Goal: Task Accomplishment & Management: Use online tool/utility

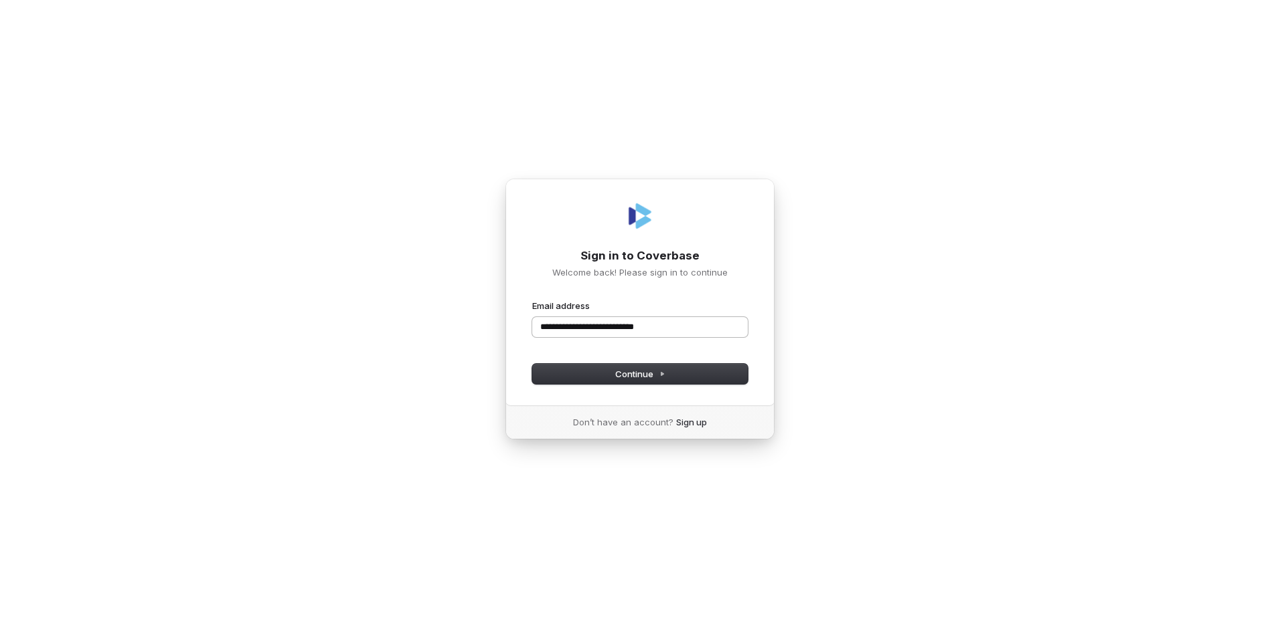
click at [532, 300] on button "submit" at bounding box center [532, 300] width 0 height 0
click at [620, 369] on span "Continue" at bounding box center [640, 374] width 50 height 12
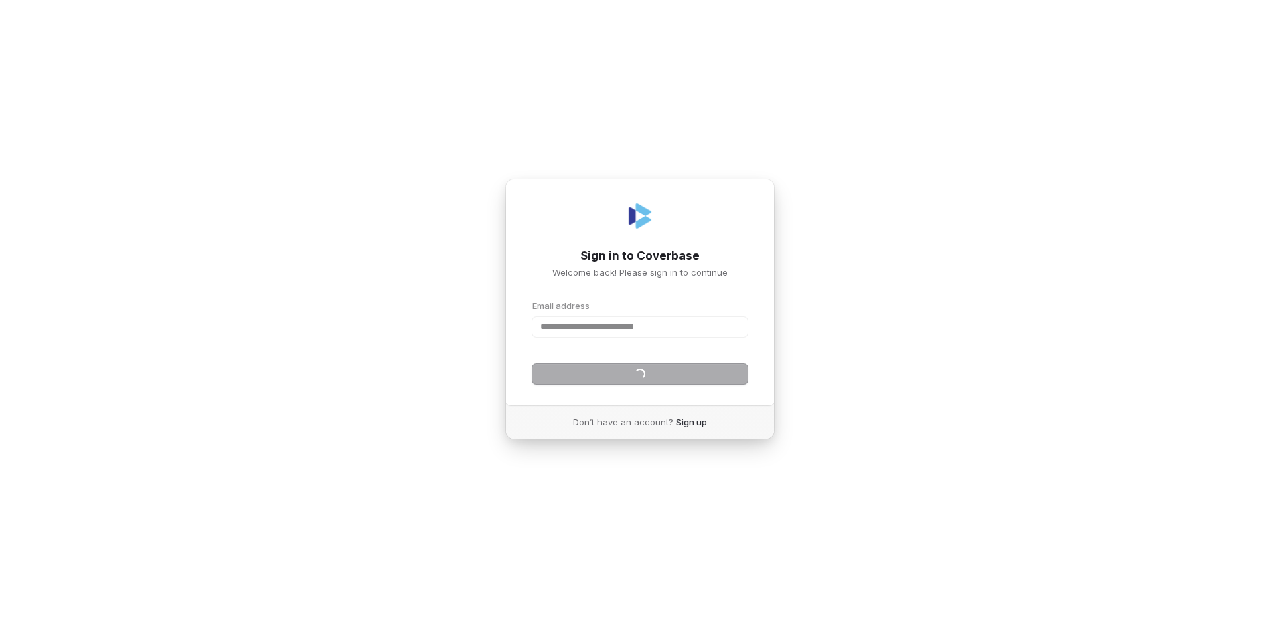
type input "**********"
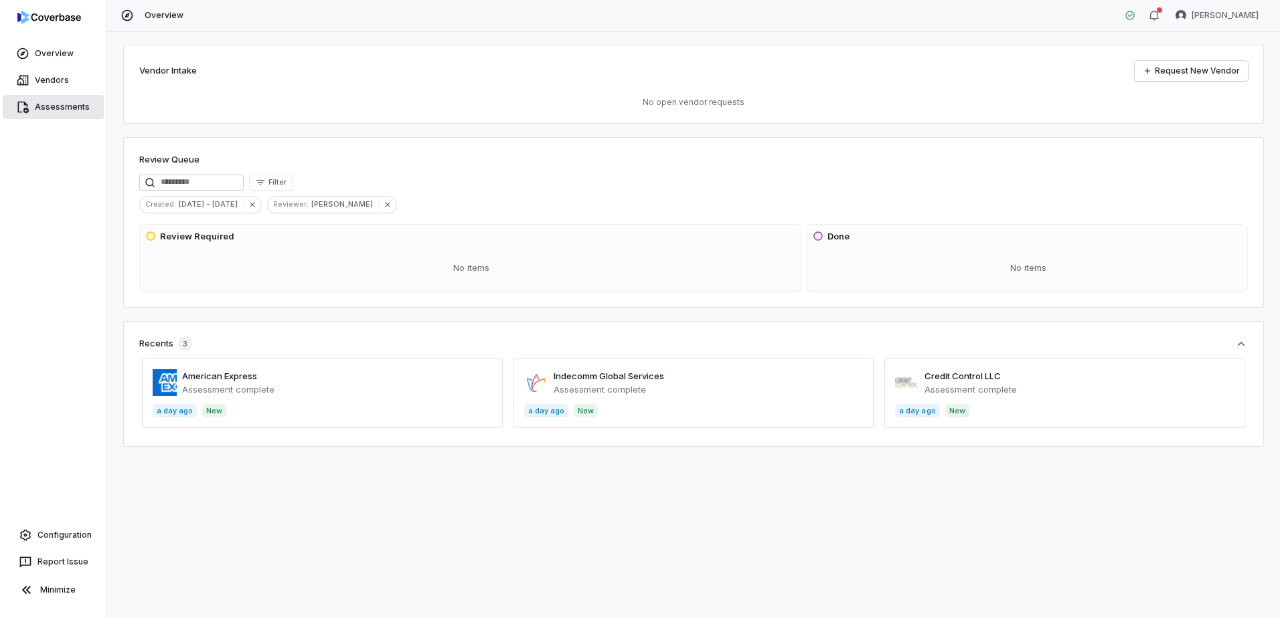
click at [33, 108] on link "Assessments" at bounding box center [53, 107] width 101 height 24
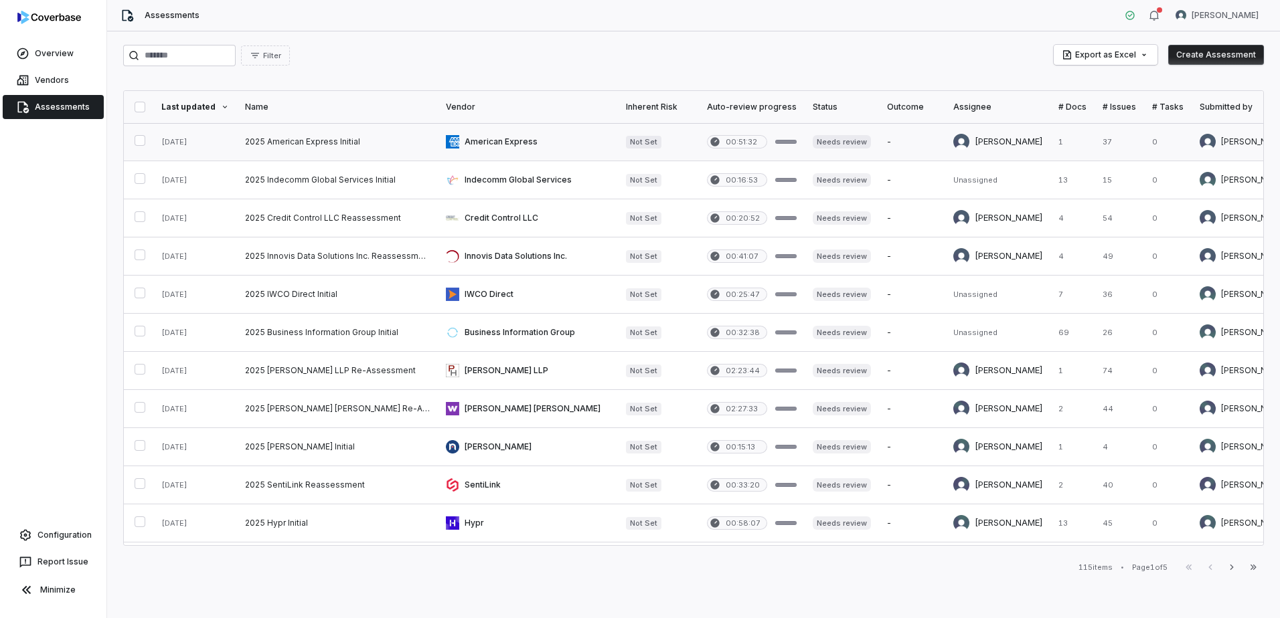
click at [511, 143] on link at bounding box center [528, 141] width 180 height 37
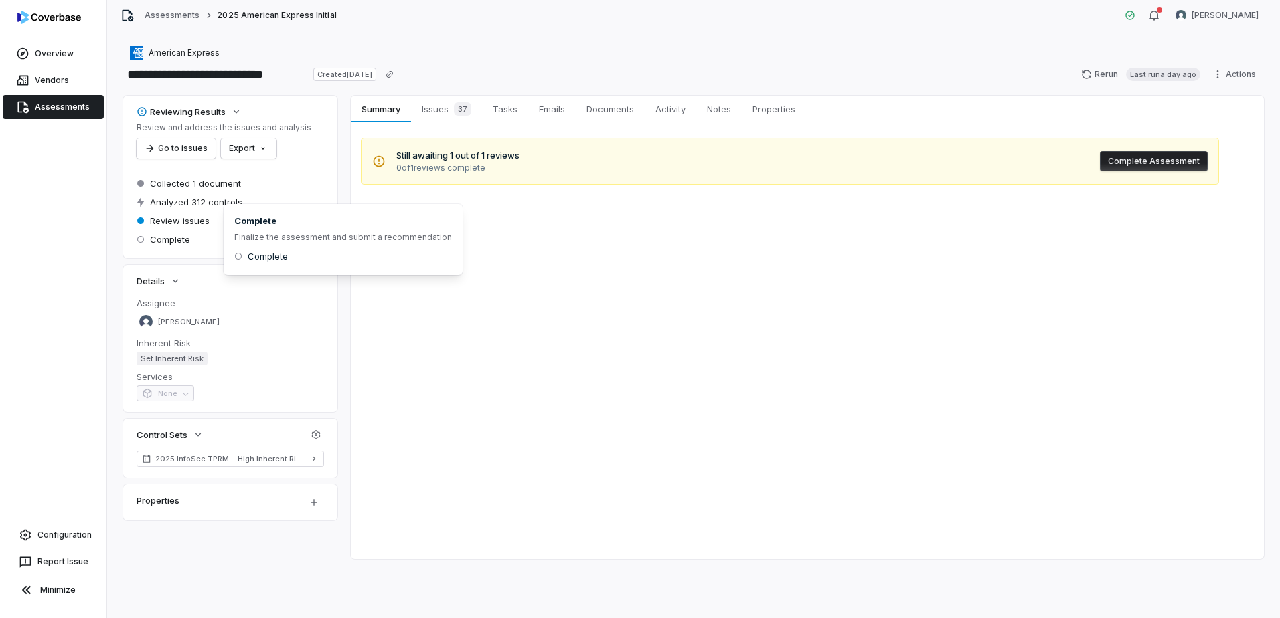
click at [173, 224] on span "Review issues" at bounding box center [180, 221] width 60 height 12
click at [184, 151] on button "Go to issues" at bounding box center [176, 149] width 79 height 20
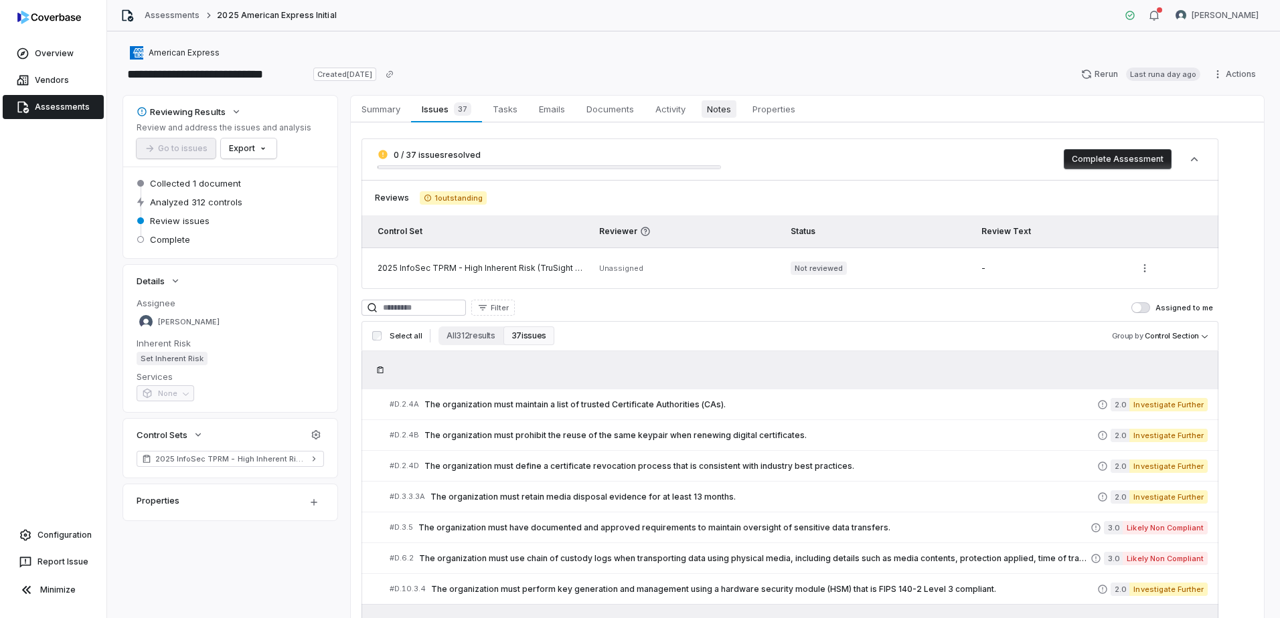
click at [724, 116] on span "Notes" at bounding box center [718, 108] width 35 height 17
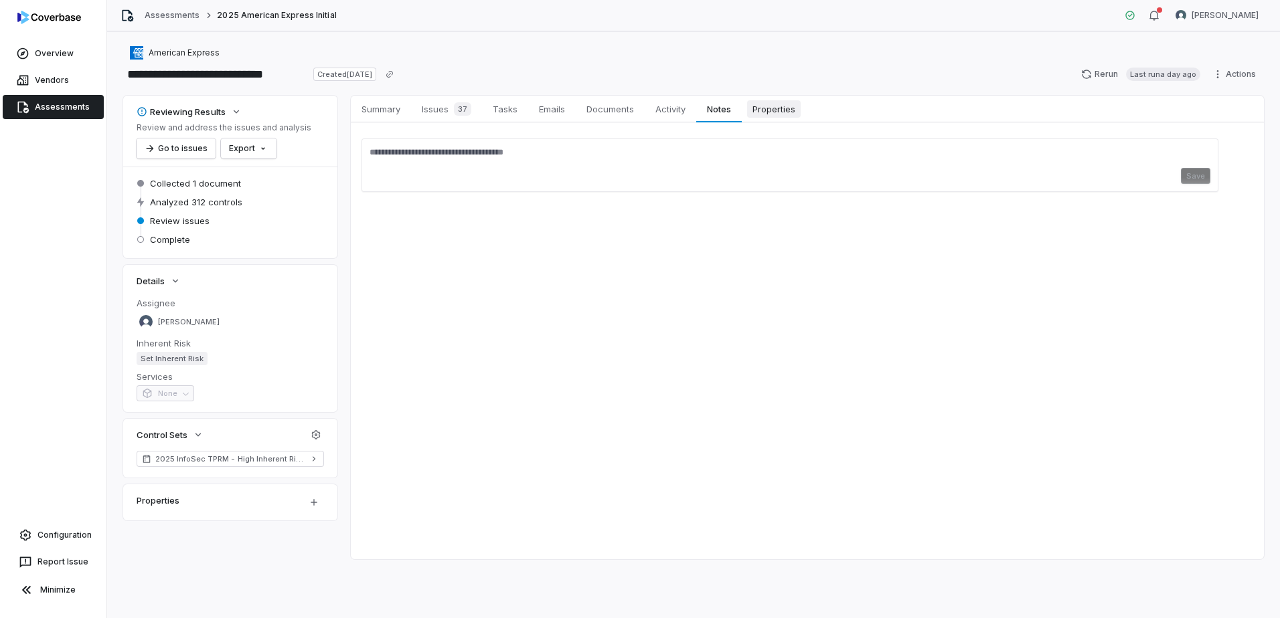
click at [762, 109] on span "Properties" at bounding box center [774, 108] width 54 height 17
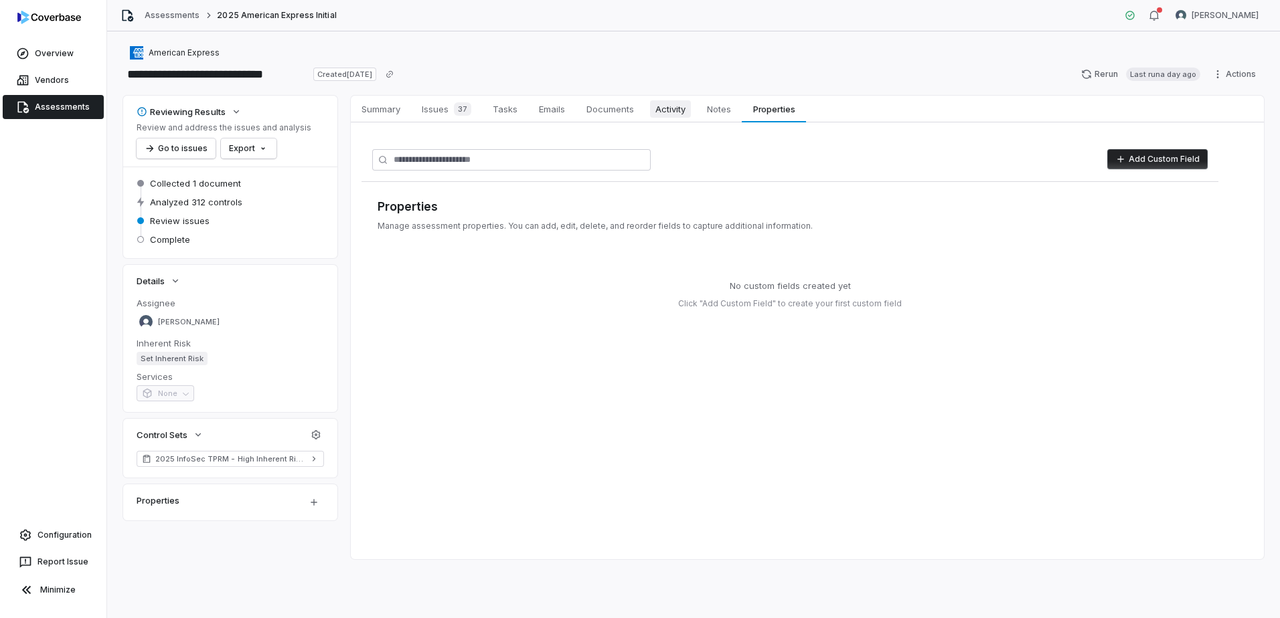
click at [679, 108] on span "Activity" at bounding box center [670, 108] width 41 height 17
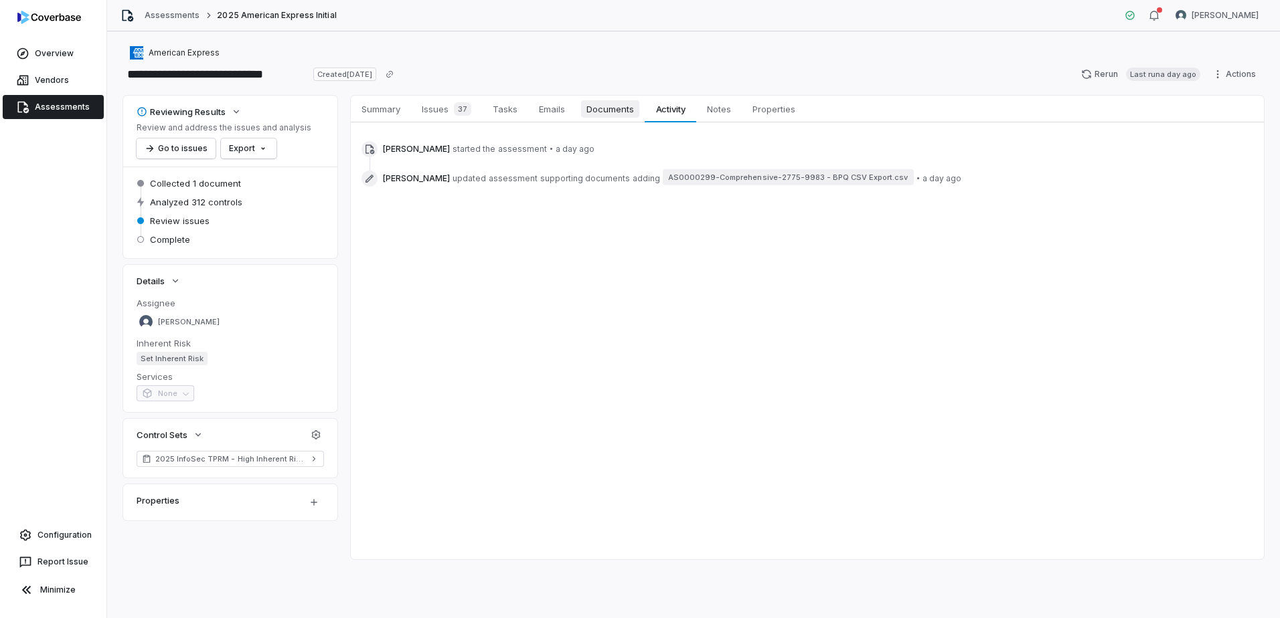
click at [612, 109] on span "Documents" at bounding box center [610, 108] width 58 height 17
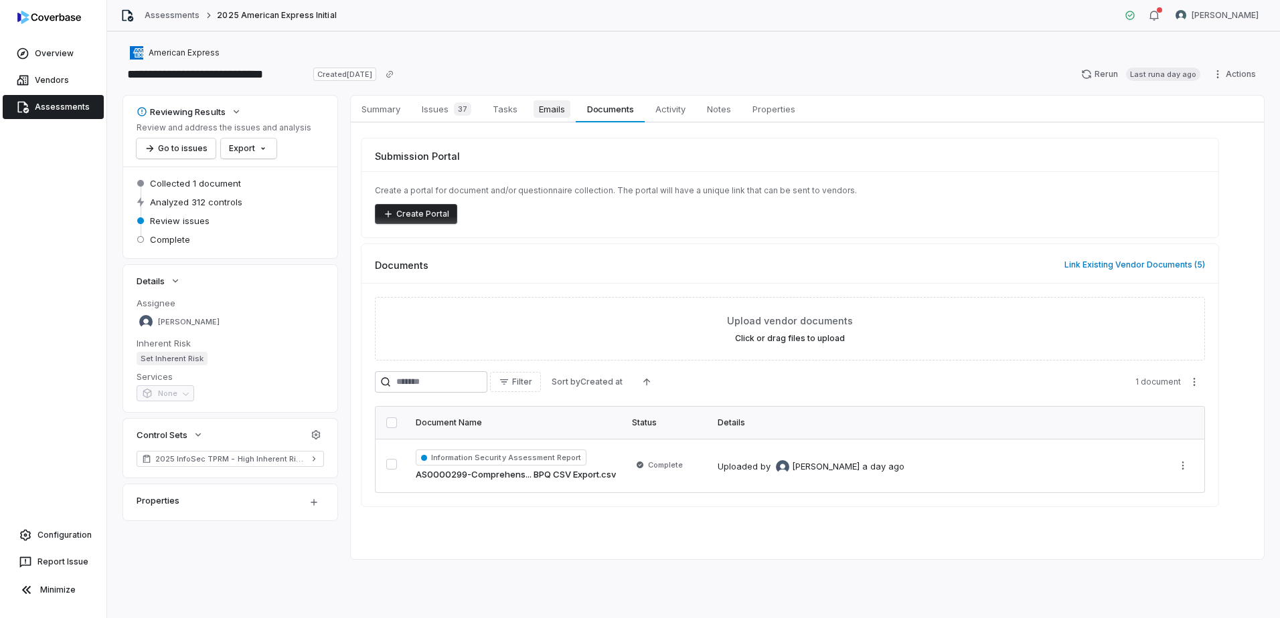
click at [553, 112] on span "Emails" at bounding box center [551, 108] width 37 height 17
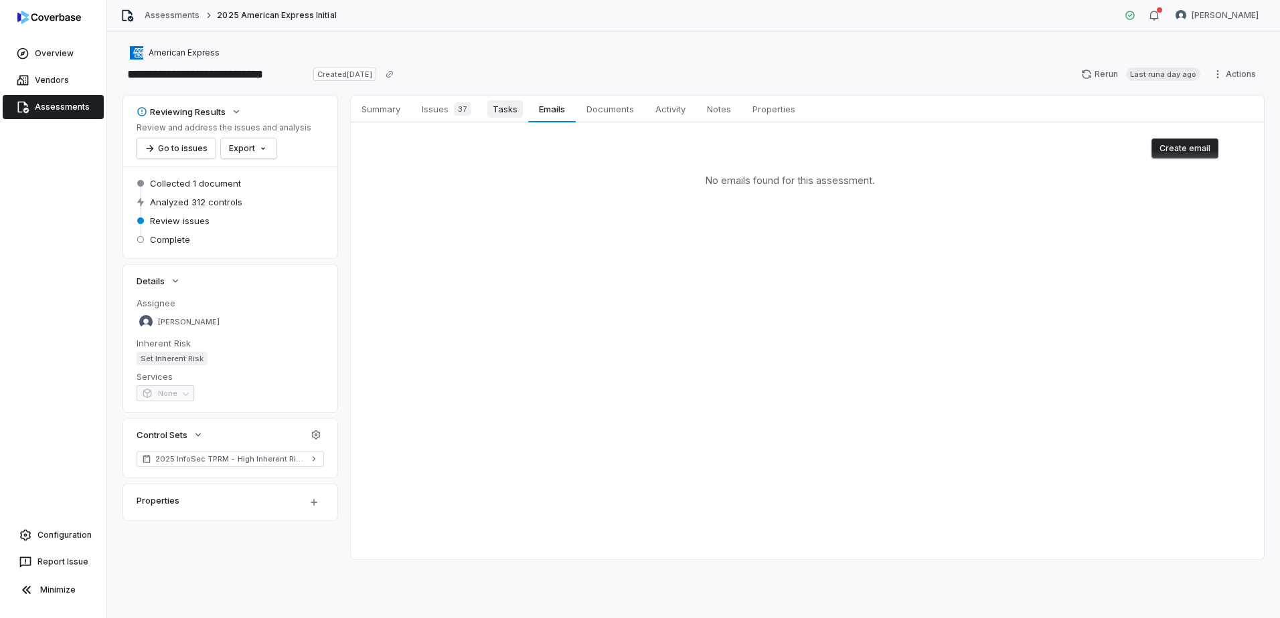
click at [509, 113] on span "Tasks" at bounding box center [504, 108] width 35 height 17
click at [1178, 151] on button "Create task" at bounding box center [1187, 149] width 62 height 20
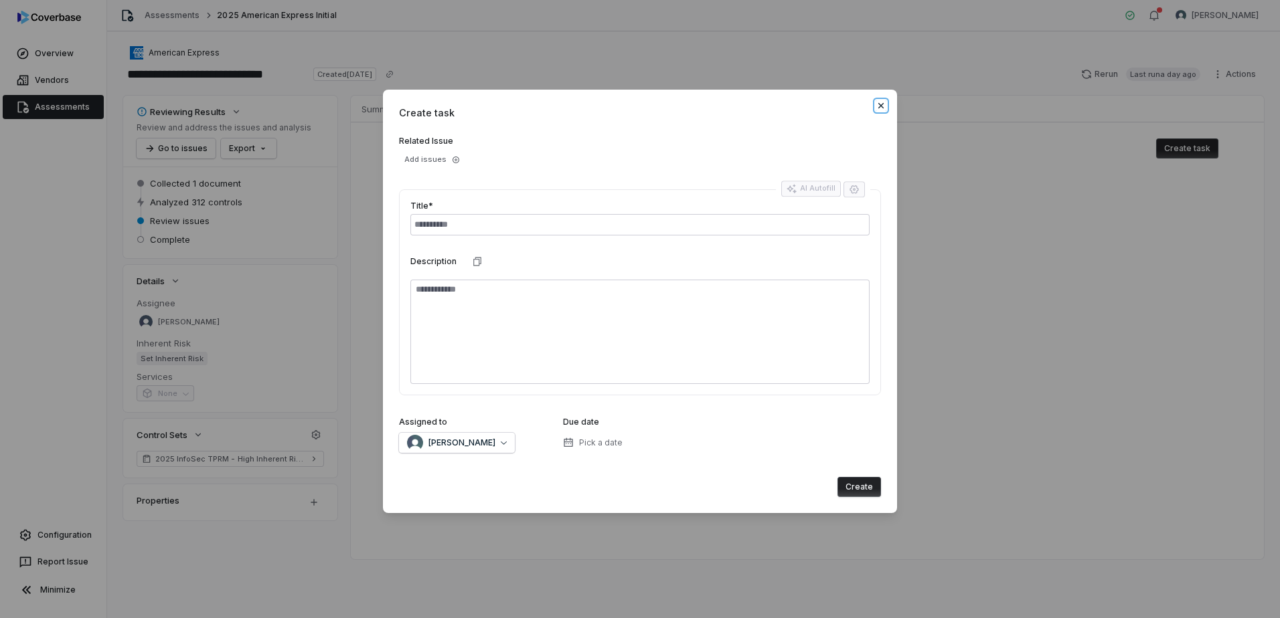
click at [885, 107] on icon "button" at bounding box center [880, 105] width 11 height 11
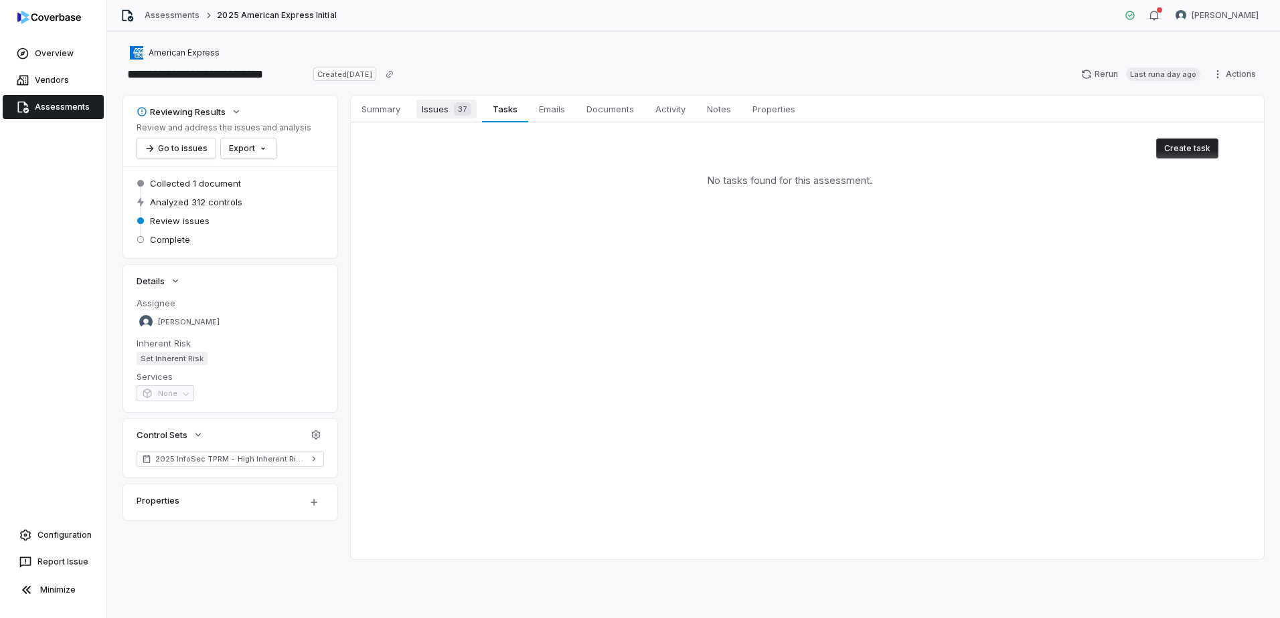
click at [434, 115] on span "Issues 37" at bounding box center [446, 109] width 60 height 19
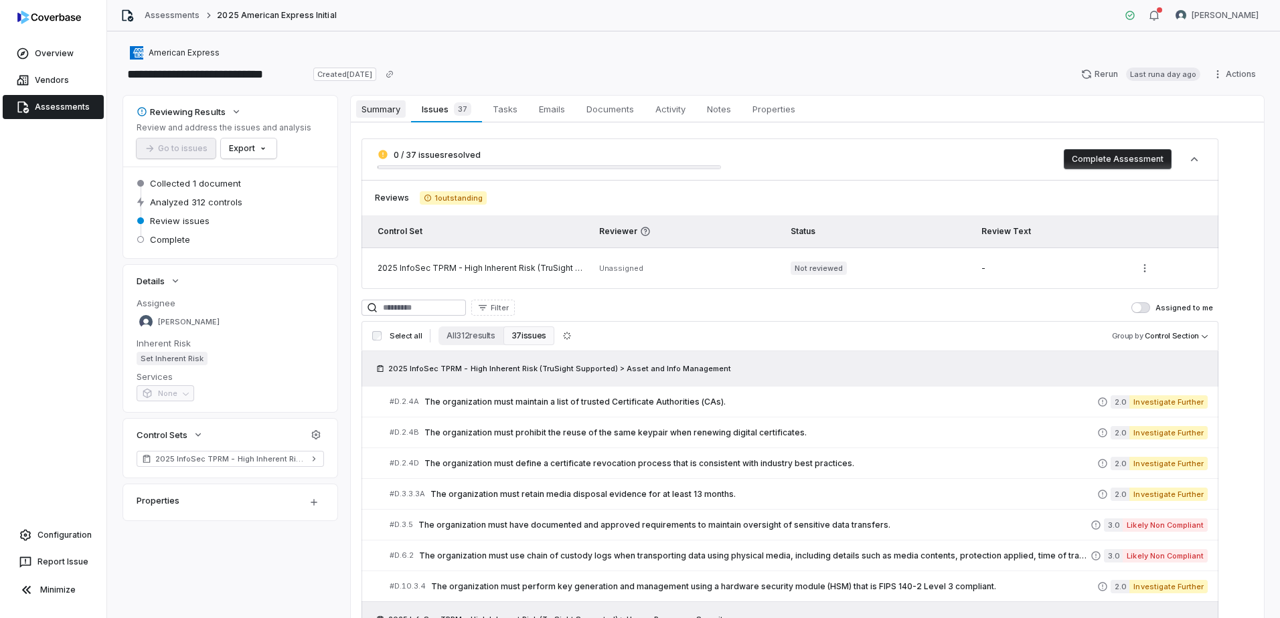
click at [385, 110] on span "Summary" at bounding box center [381, 108] width 50 height 17
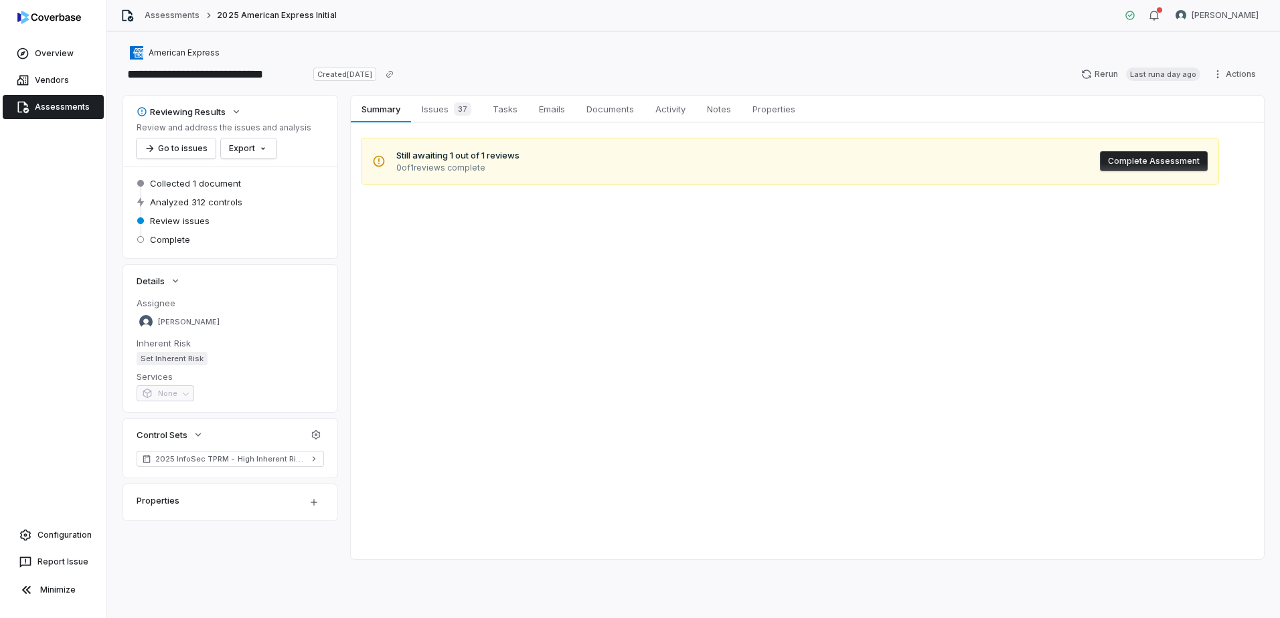
click at [44, 105] on span "Assessments" at bounding box center [62, 107] width 55 height 11
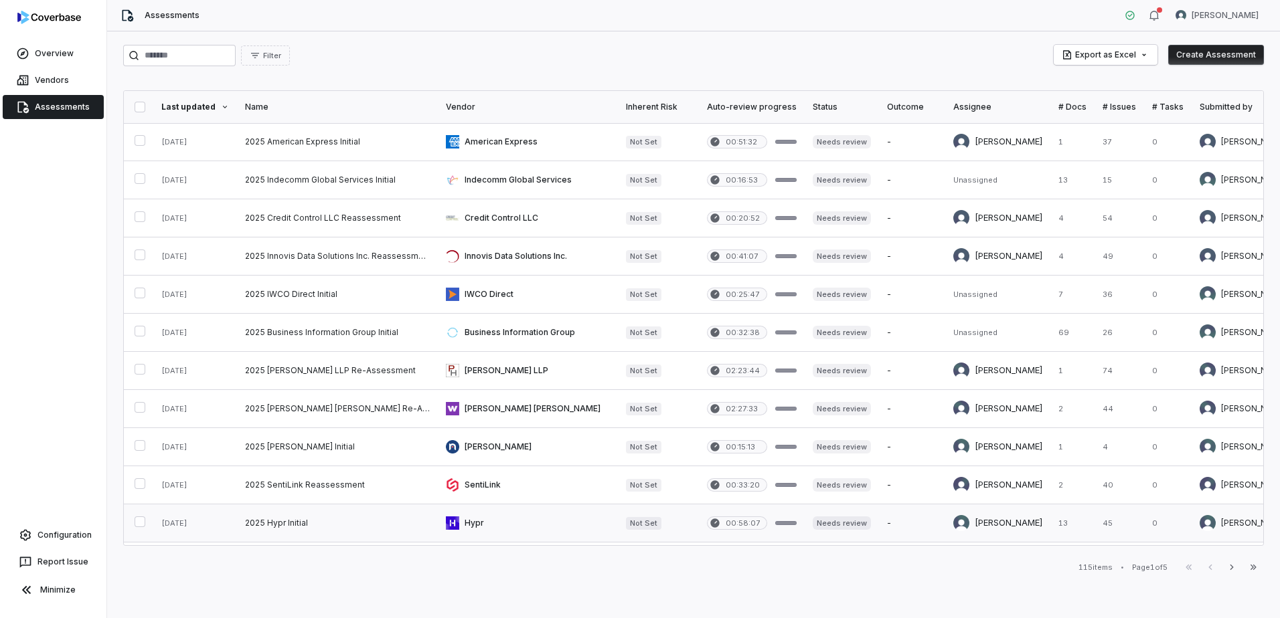
click at [460, 526] on link at bounding box center [528, 523] width 180 height 37
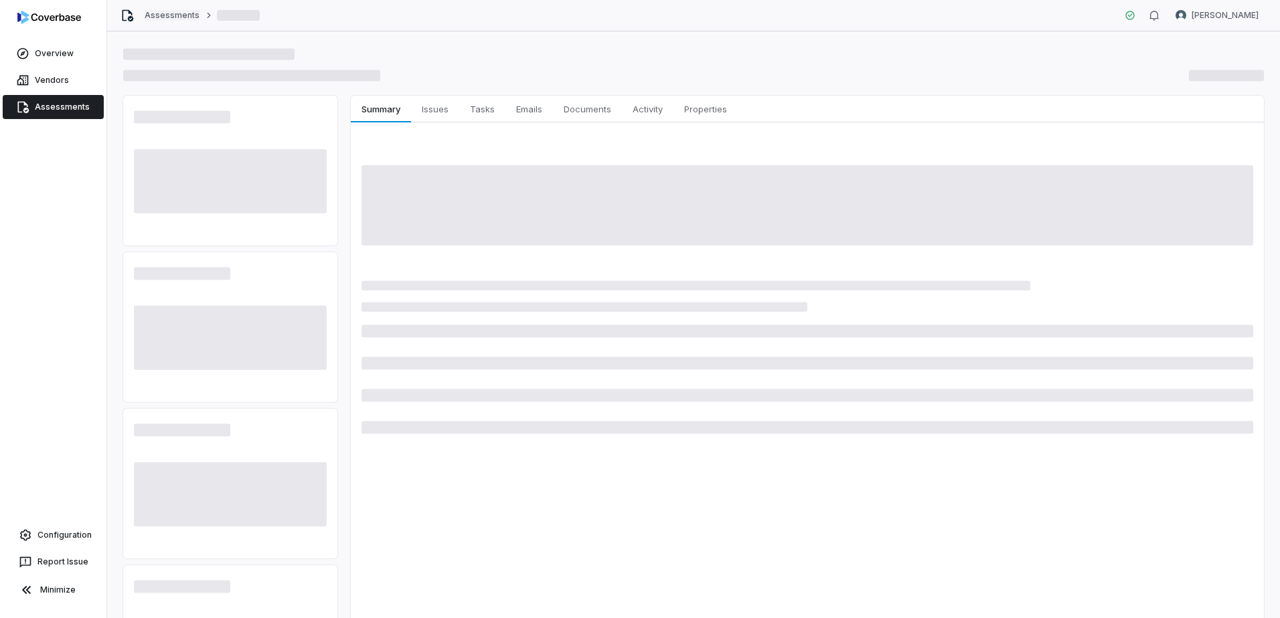
click at [167, 16] on link "Assessments" at bounding box center [172, 15] width 55 height 11
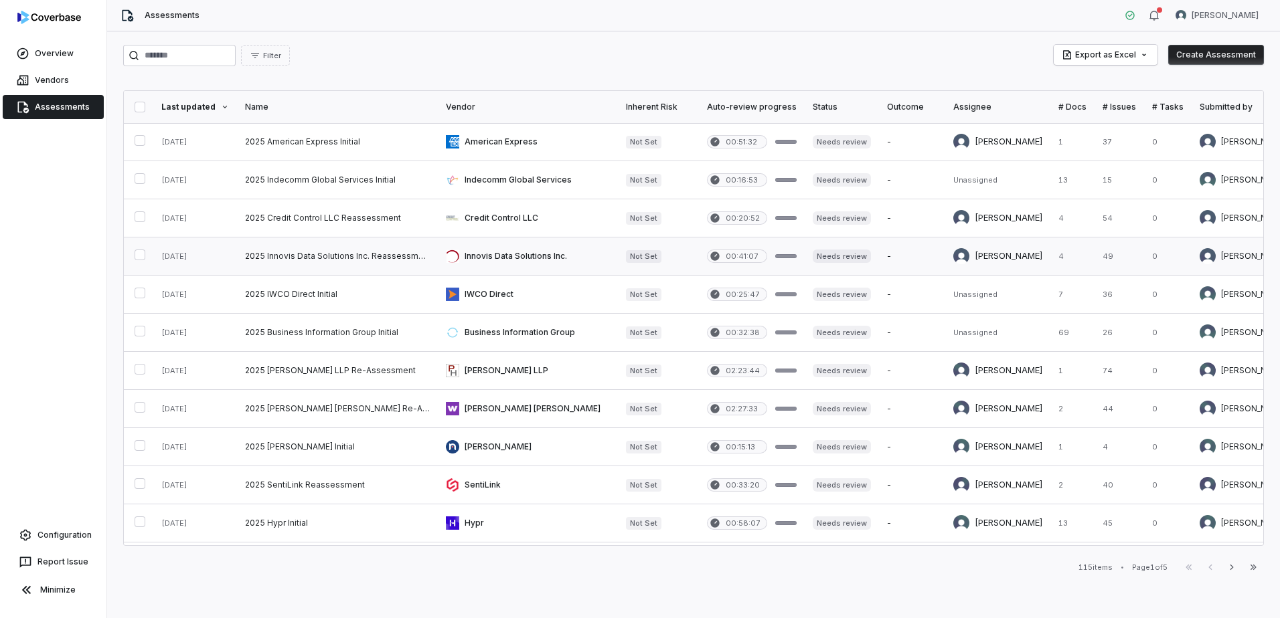
click at [391, 250] on link at bounding box center [337, 256] width 201 height 37
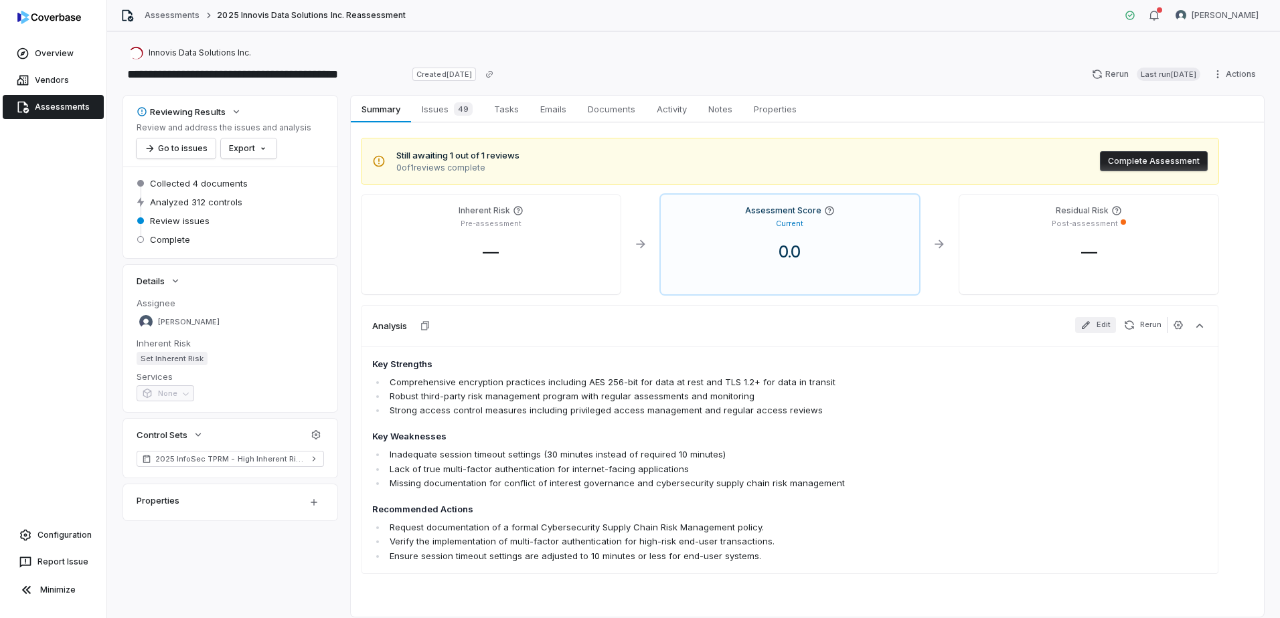
click at [1090, 326] on icon "button" at bounding box center [1085, 325] width 11 height 11
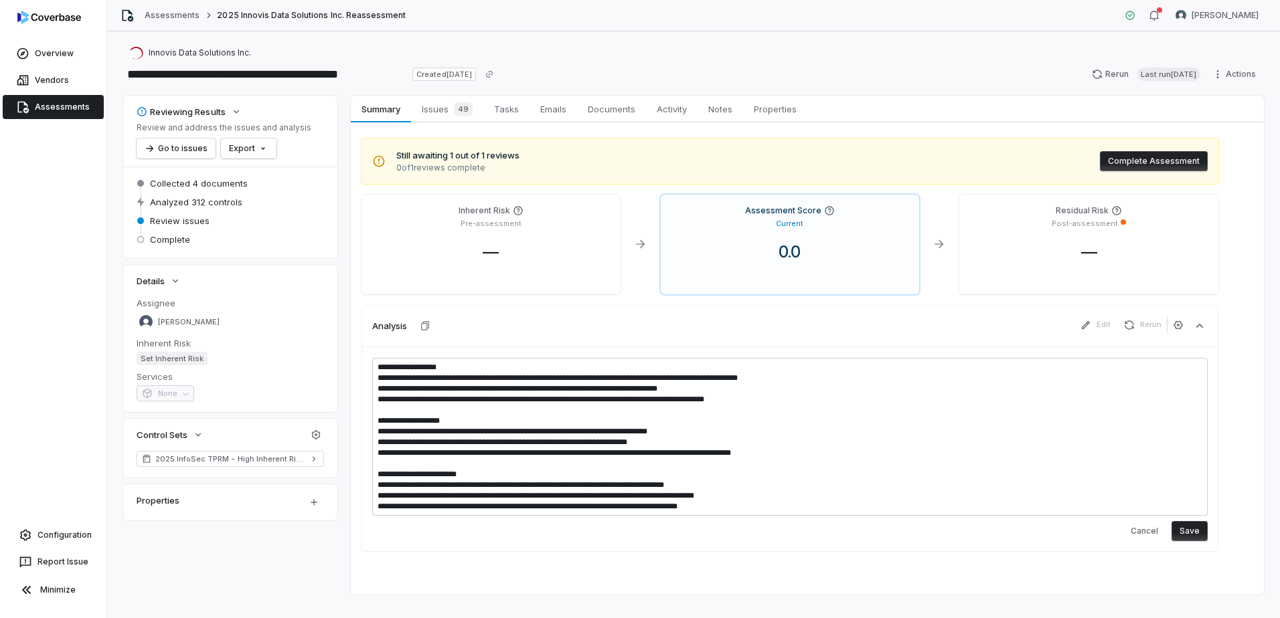
click at [1029, 328] on div "Analysis Edit Rerun" at bounding box center [789, 325] width 857 height 41
drag, startPoint x: 1148, startPoint y: 529, endPoint x: 1156, endPoint y: 494, distance: 36.5
click at [1148, 529] on button "Cancel" at bounding box center [1143, 531] width 43 height 20
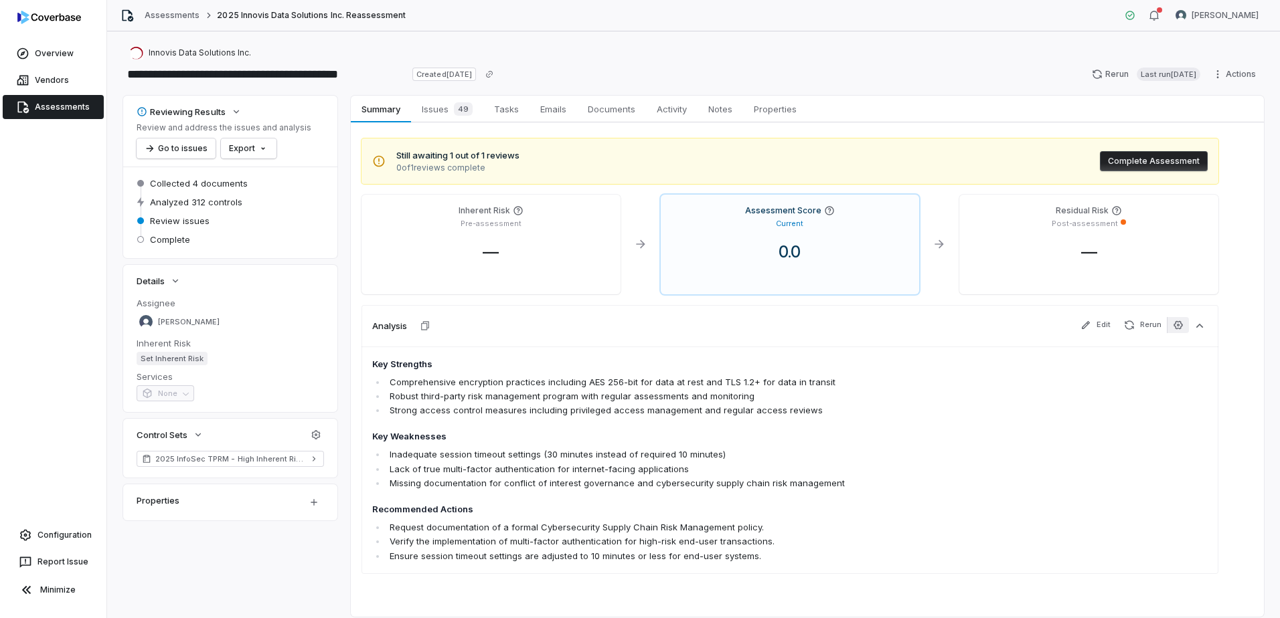
click at [1178, 327] on icon "button" at bounding box center [1177, 325] width 11 height 11
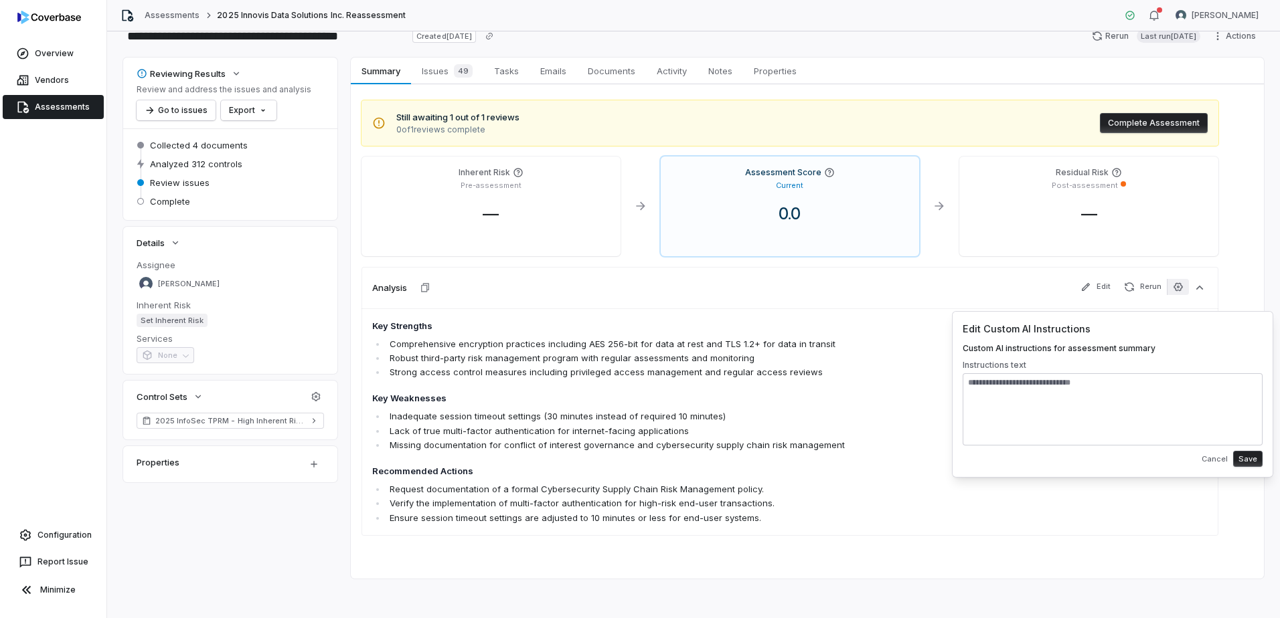
scroll to position [41, 0]
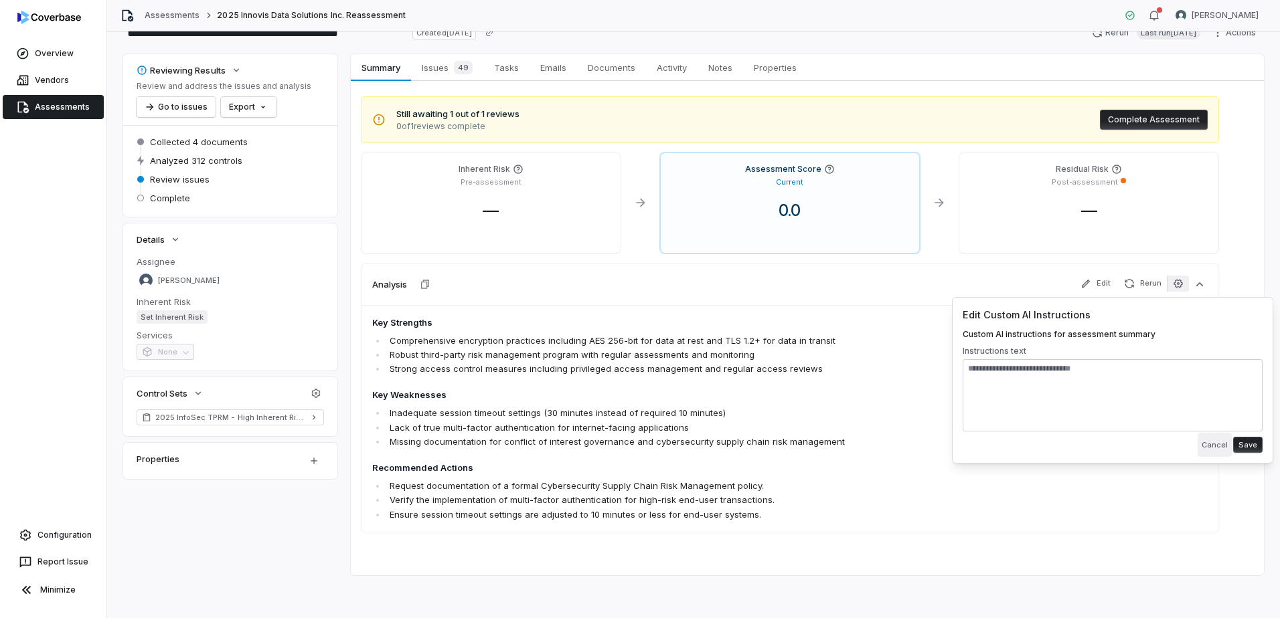
click at [1213, 445] on button "Cancel" at bounding box center [1214, 445] width 34 height 24
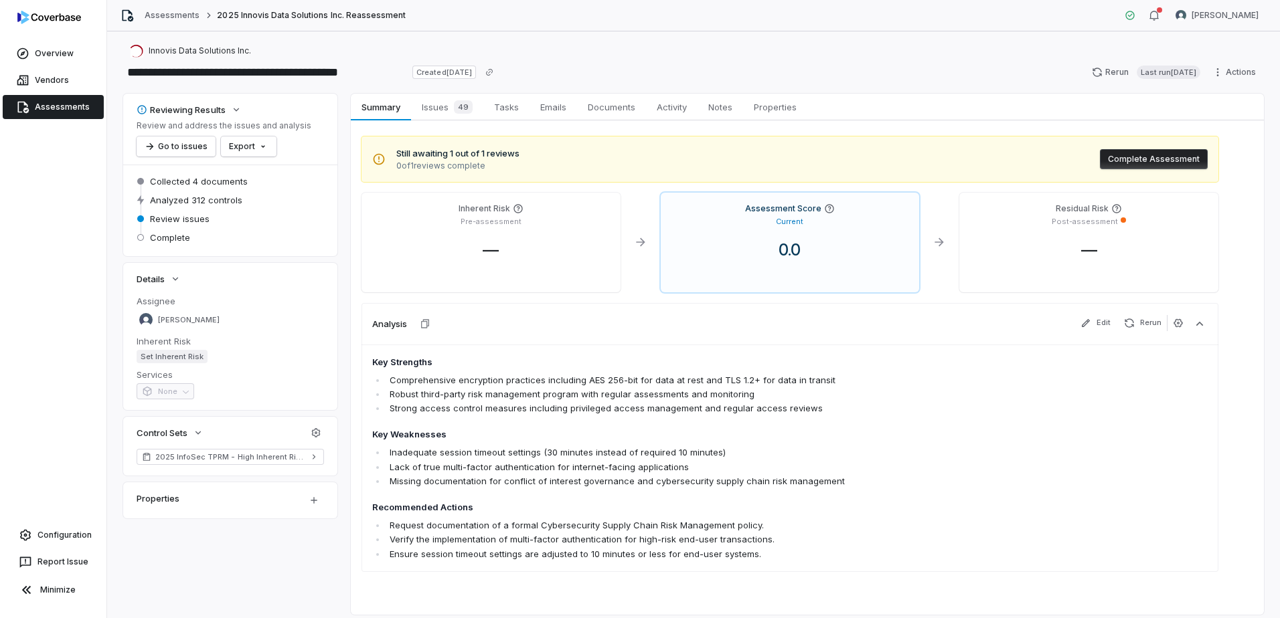
scroll to position [0, 0]
click at [306, 509] on html "**********" at bounding box center [640, 309] width 1280 height 618
click at [223, 569] on html "**********" at bounding box center [640, 309] width 1280 height 618
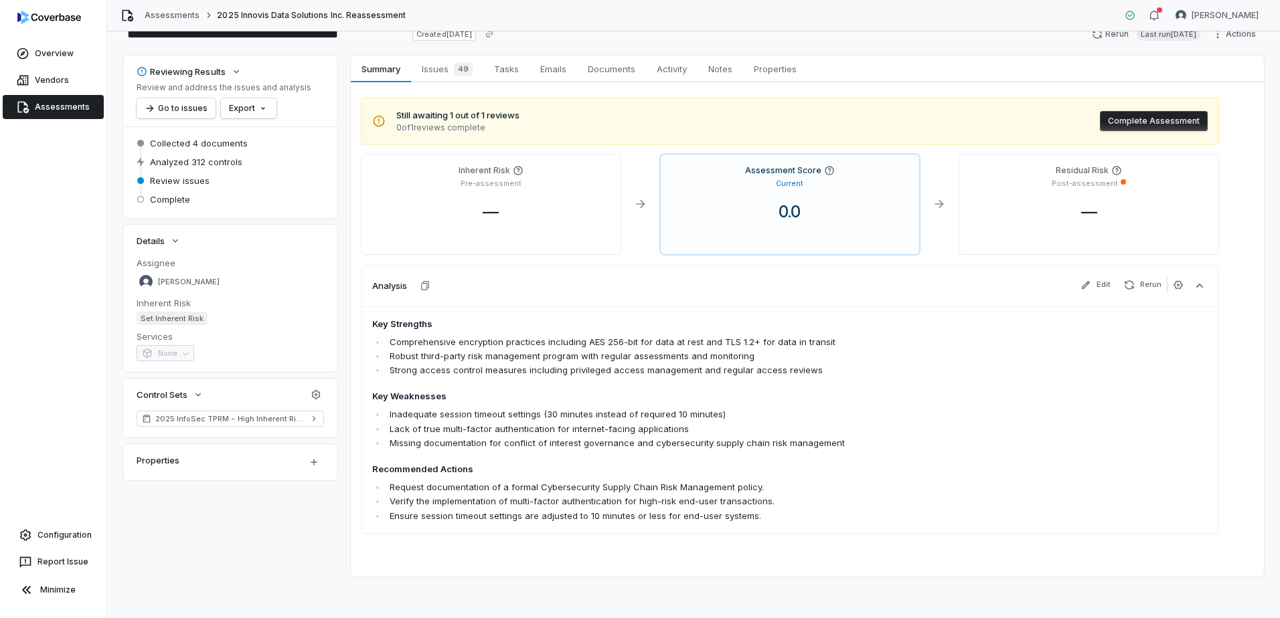
scroll to position [41, 0]
click at [1180, 287] on icon "button" at bounding box center [1177, 283] width 9 height 9
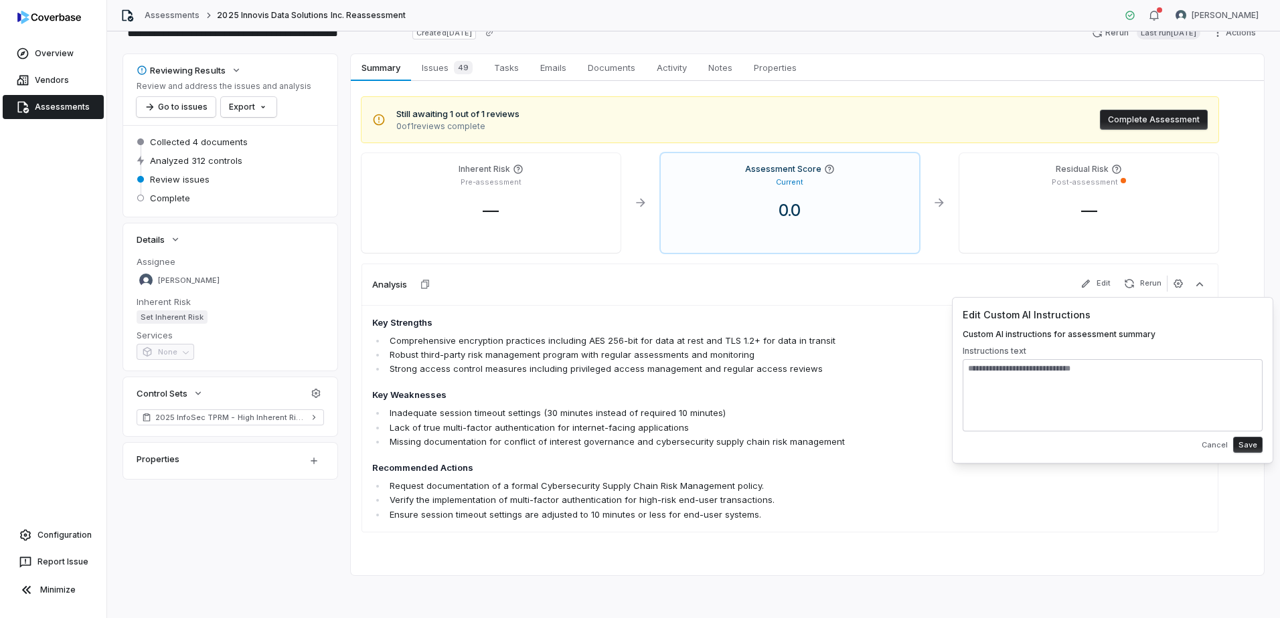
click at [778, 420] on li "Inadequate session timeout settings (30 minutes instead of required 10 minutes)" at bounding box center [713, 413] width 654 height 14
